Goal: Task Accomplishment & Management: Manage account settings

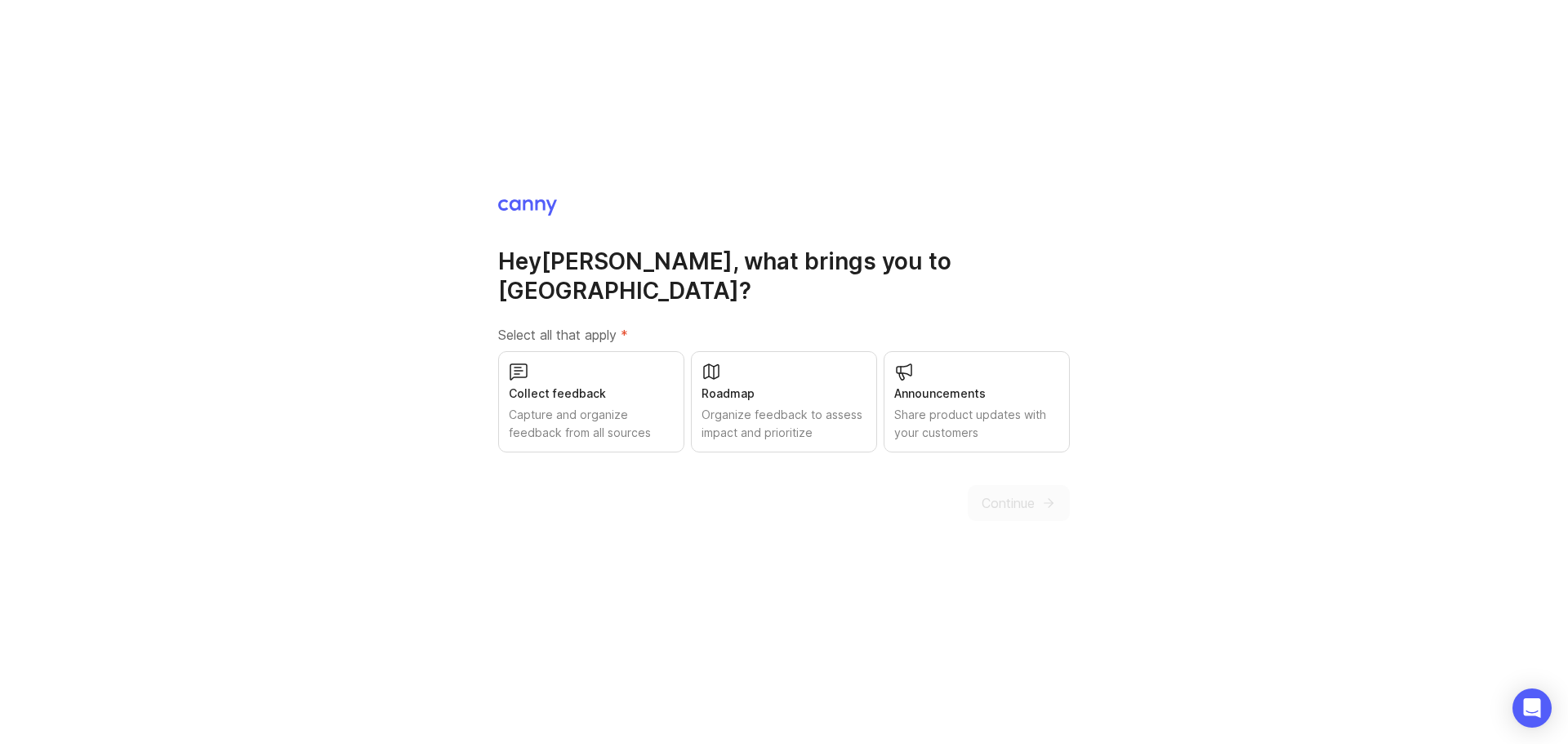
drag, startPoint x: 623, startPoint y: 397, endPoint x: 634, endPoint y: 395, distance: 11.2
click at [623, 406] on div "Capture and organize feedback from all sources" at bounding box center [591, 424] width 165 height 36
click at [1035, 485] on button "Continue" at bounding box center [1018, 502] width 102 height 36
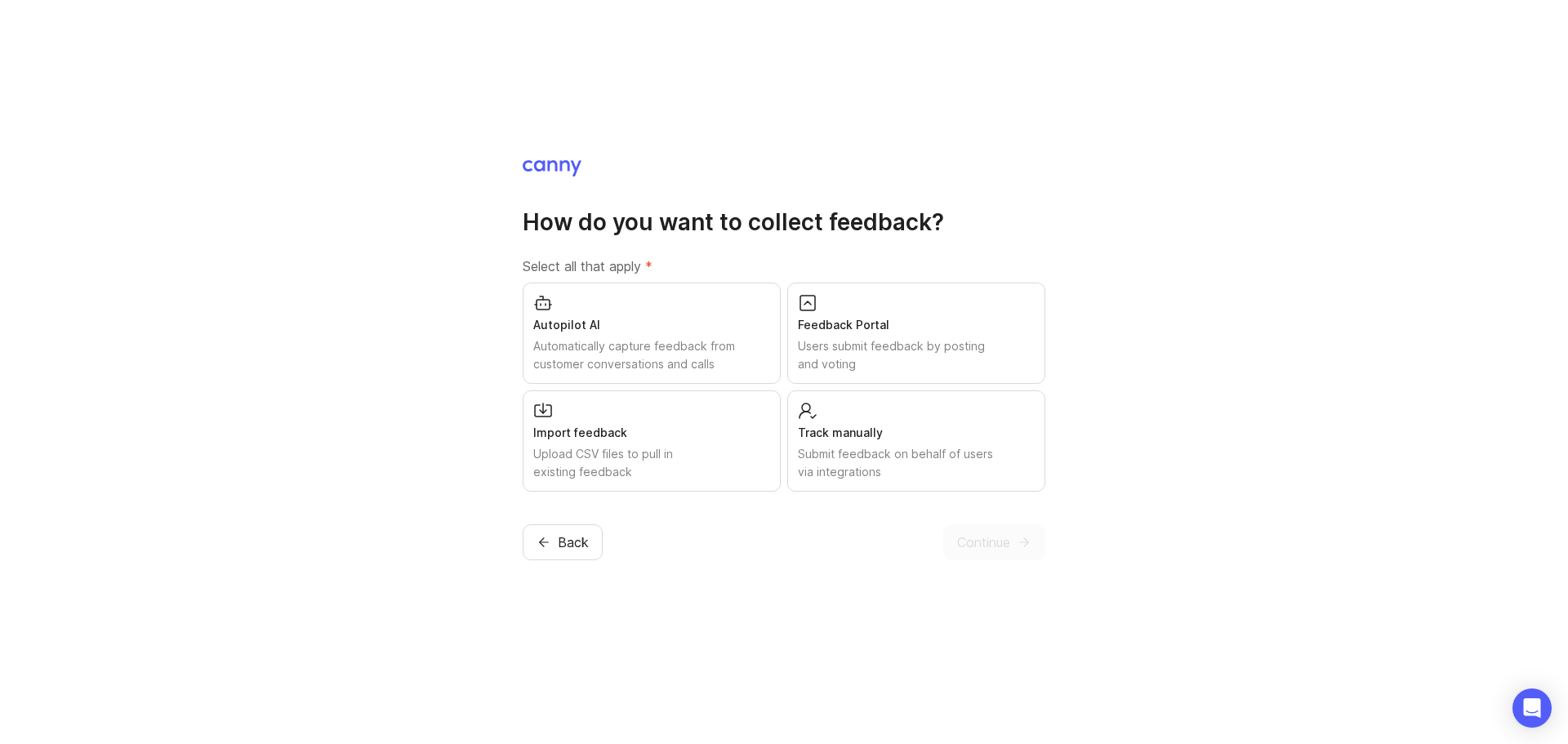
click at [684, 333] on div "Autopilot AI" at bounding box center [651, 325] width 237 height 18
drag, startPoint x: 868, startPoint y: 454, endPoint x: 847, endPoint y: 354, distance: 102.2
click at [867, 453] on div "Submit feedback on behalf of users via integrations" at bounding box center [916, 462] width 237 height 36
click at [847, 347] on div "Users submit feedback by posting and voting" at bounding box center [916, 354] width 237 height 36
click at [667, 453] on div "Upload CSV files to pull in existing feedback" at bounding box center [651, 462] width 237 height 36
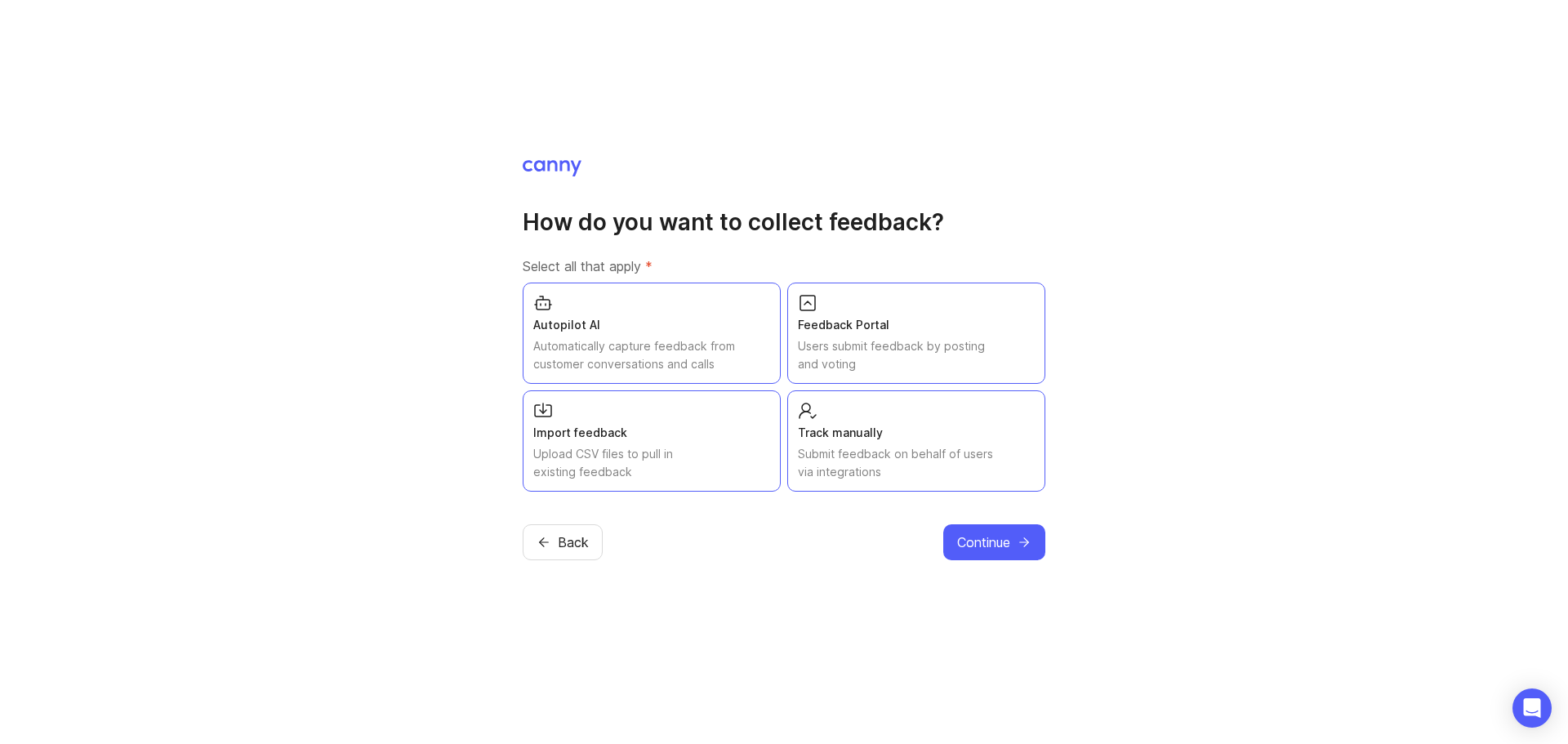
click at [1015, 530] on button "Continue" at bounding box center [994, 542] width 102 height 36
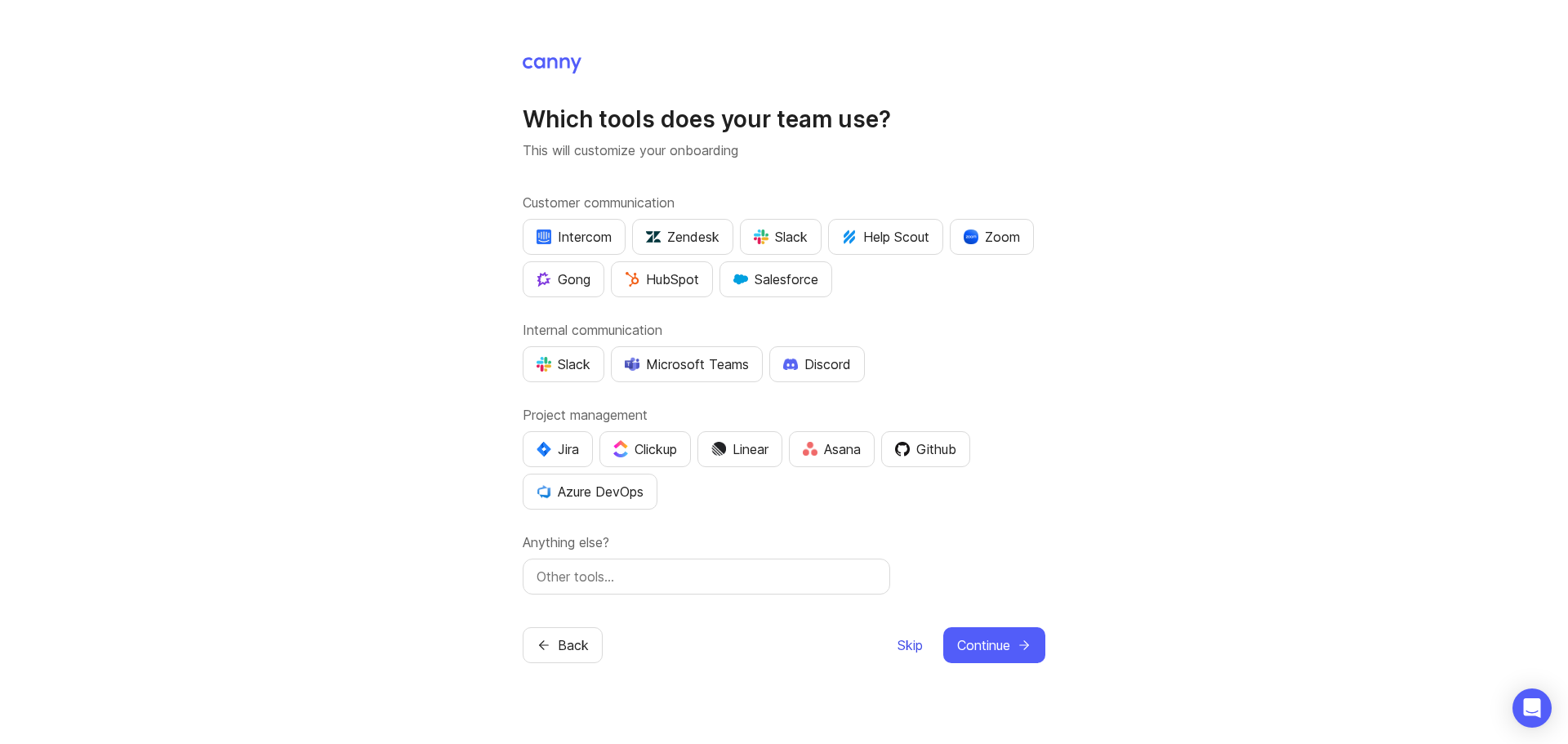
click at [912, 644] on span "Skip" at bounding box center [910, 645] width 25 height 19
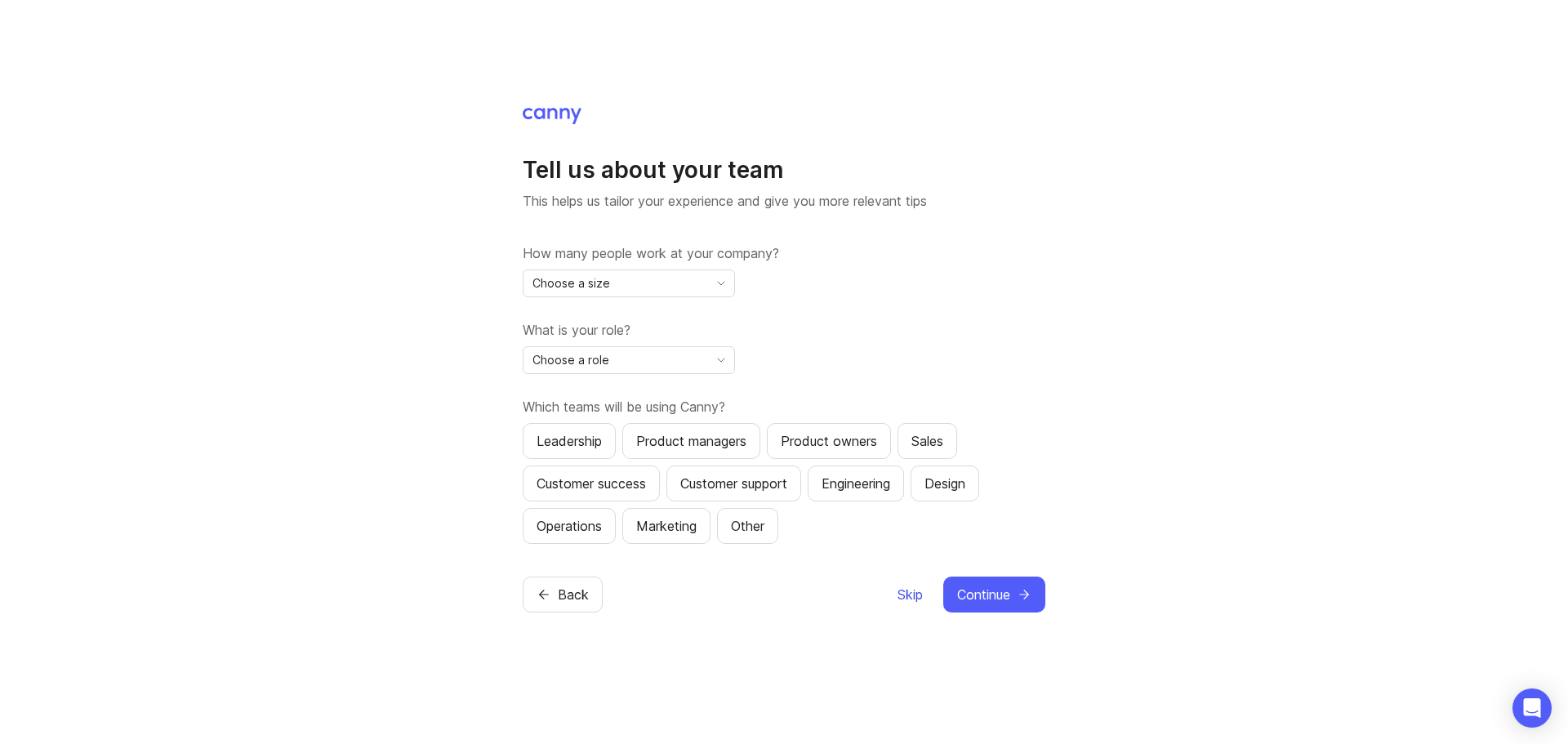
click at [902, 598] on span "Skip" at bounding box center [910, 594] width 25 height 19
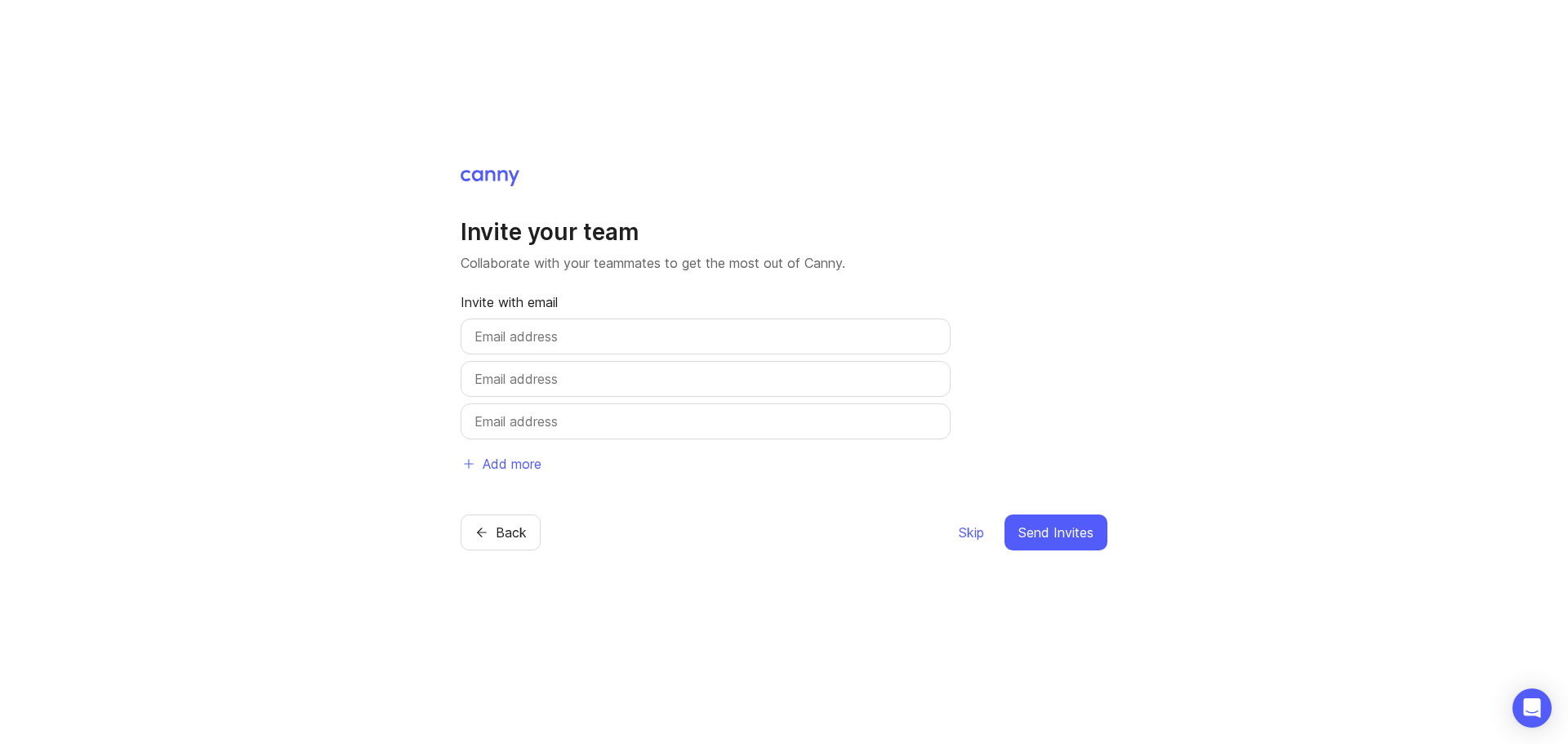
click at [549, 337] on input "text" at bounding box center [706, 336] width 462 height 19
click at [603, 340] on input "text" at bounding box center [706, 336] width 462 height 19
click at [559, 328] on input "text" at bounding box center [706, 336] width 462 height 19
paste input "[EMAIL_ADDRESS][DOMAIN_NAME]"
type input "[EMAIL_ADDRESS][DOMAIN_NAME]"
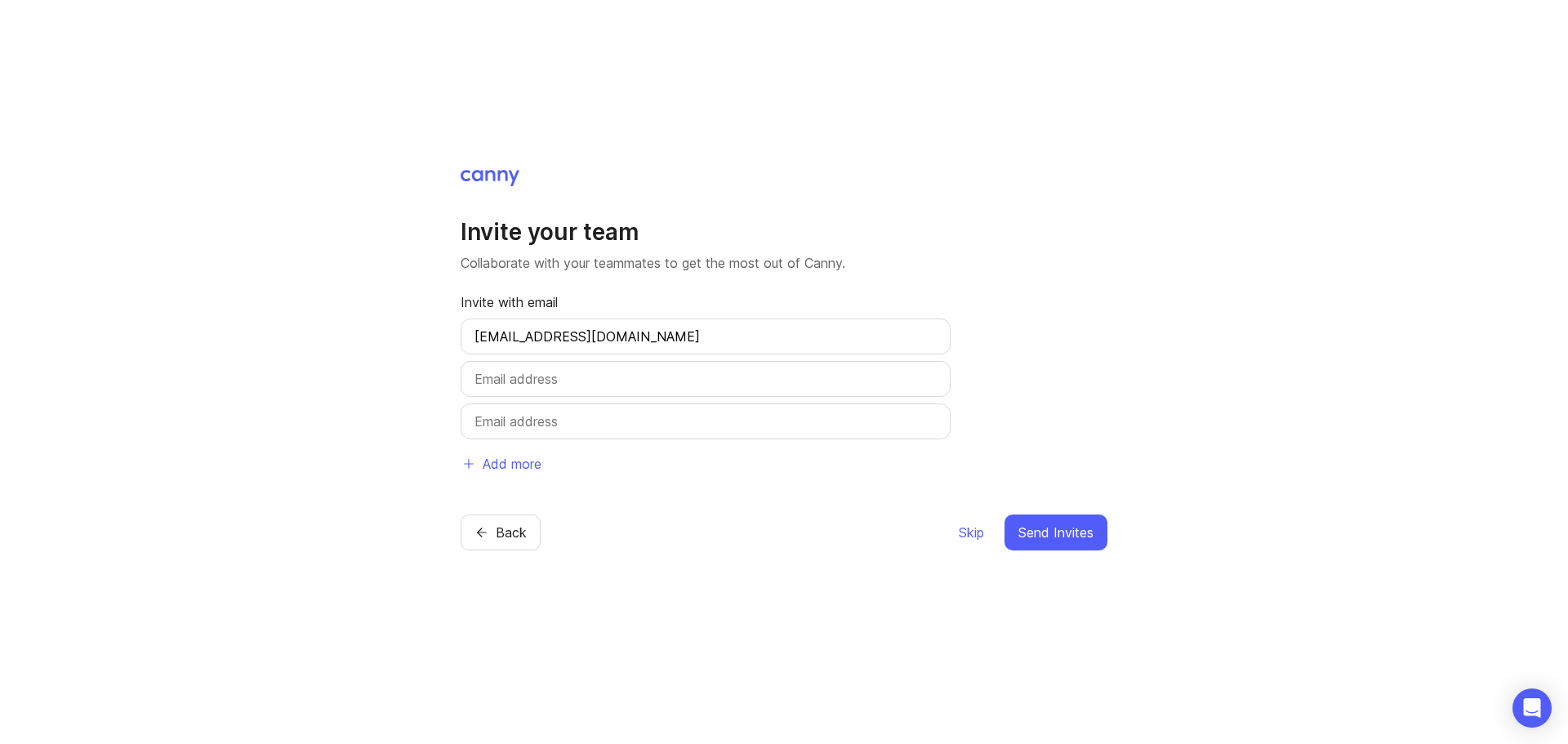
click at [586, 372] on input "text" at bounding box center [706, 379] width 462 height 19
type input "[EMAIL_ADDRESS][PERSON_NAME][DOMAIN_NAME]"
click at [492, 467] on span "Add more" at bounding box center [511, 464] width 59 height 19
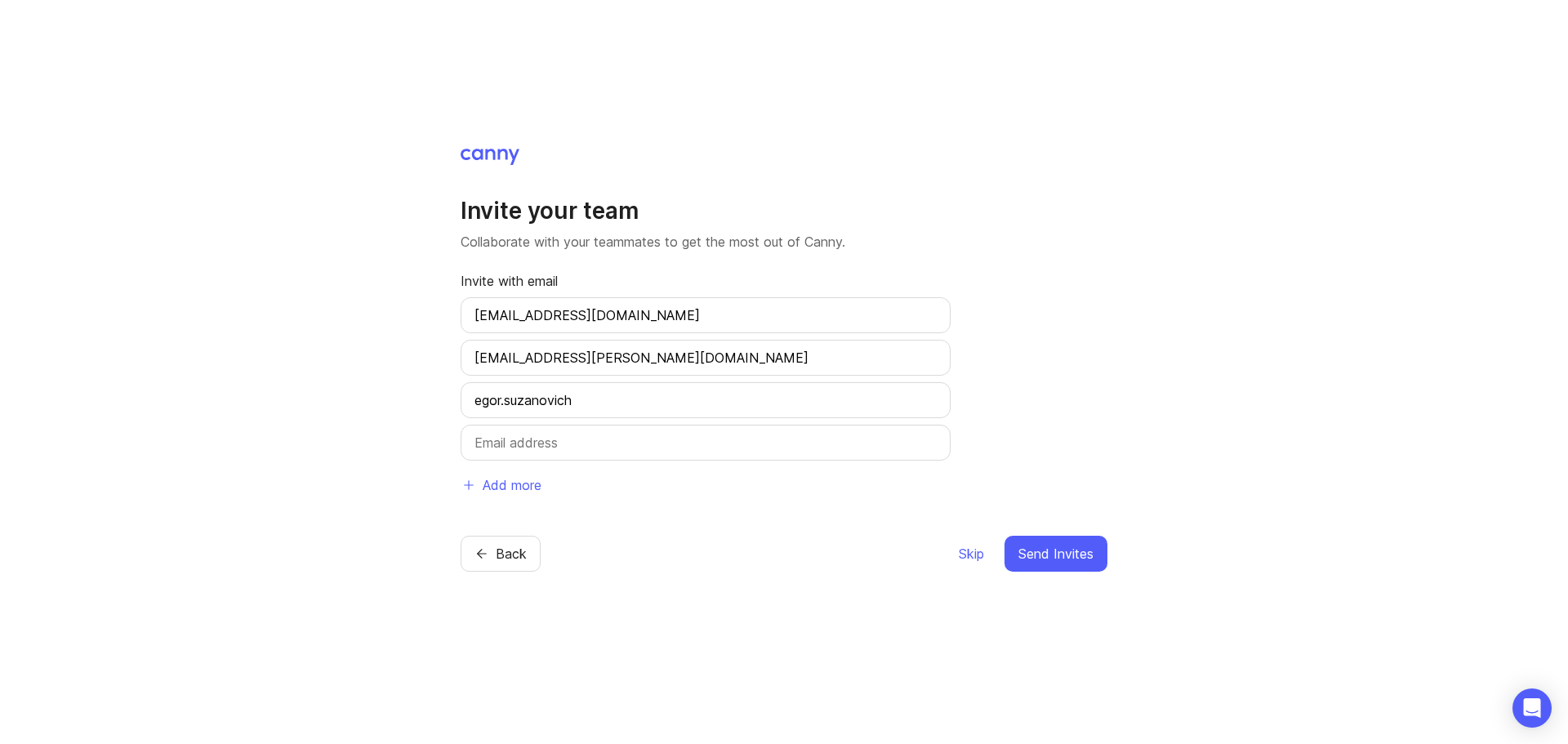
click at [637, 393] on input "egor.suzanovich" at bounding box center [706, 400] width 462 height 19
type input "[EMAIL_ADDRESS][DOMAIN_NAME]"
type input "[PERSON_NAME][EMAIL_ADDRESS][DOMAIN_NAME]"
click at [1070, 559] on span "Send Invites" at bounding box center [1056, 553] width 75 height 19
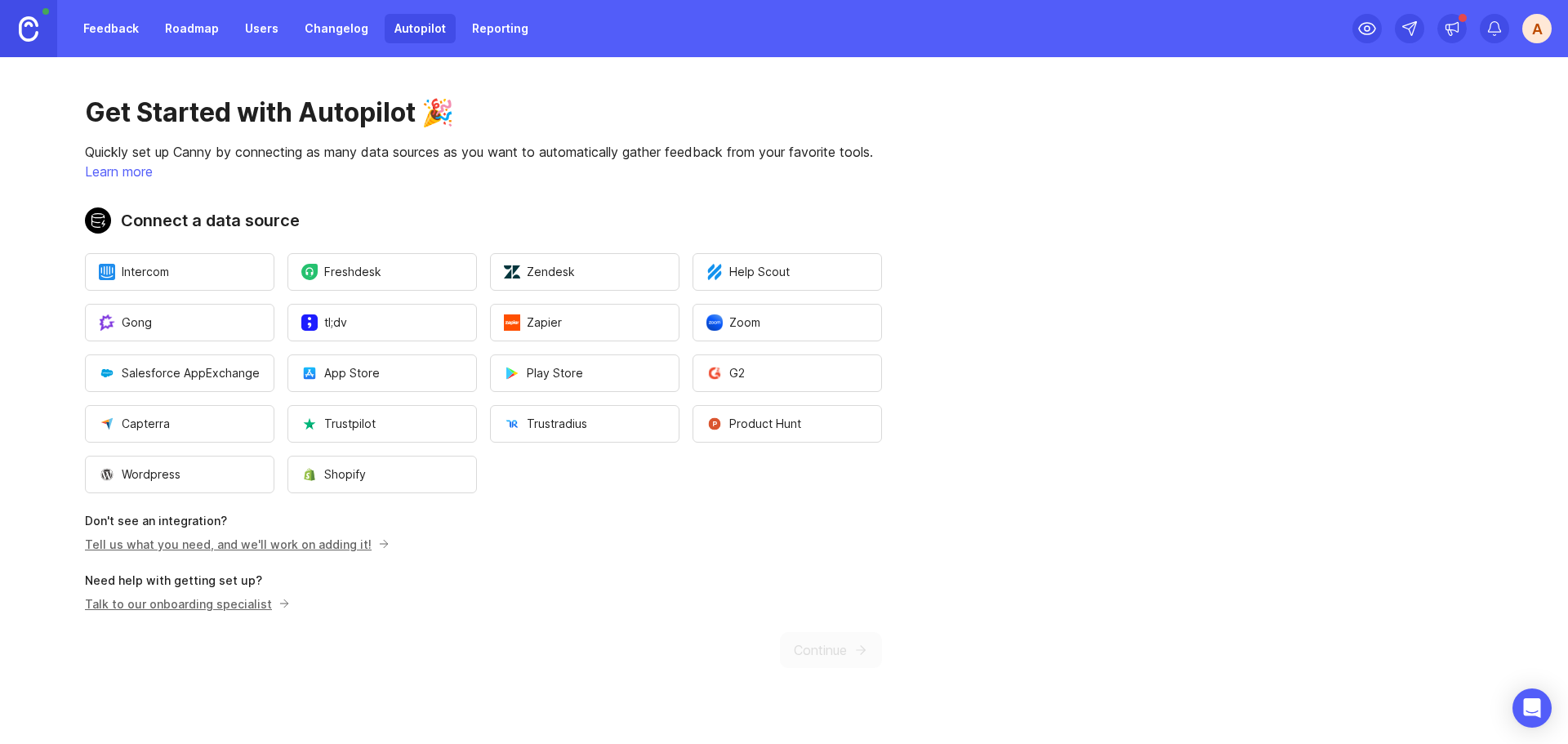
click at [1537, 42] on div "A" at bounding box center [1537, 29] width 30 height 30
click at [1465, 234] on p "Logout" at bounding box center [1449, 238] width 39 height 17
